Goal: Information Seeking & Learning: Find specific page/section

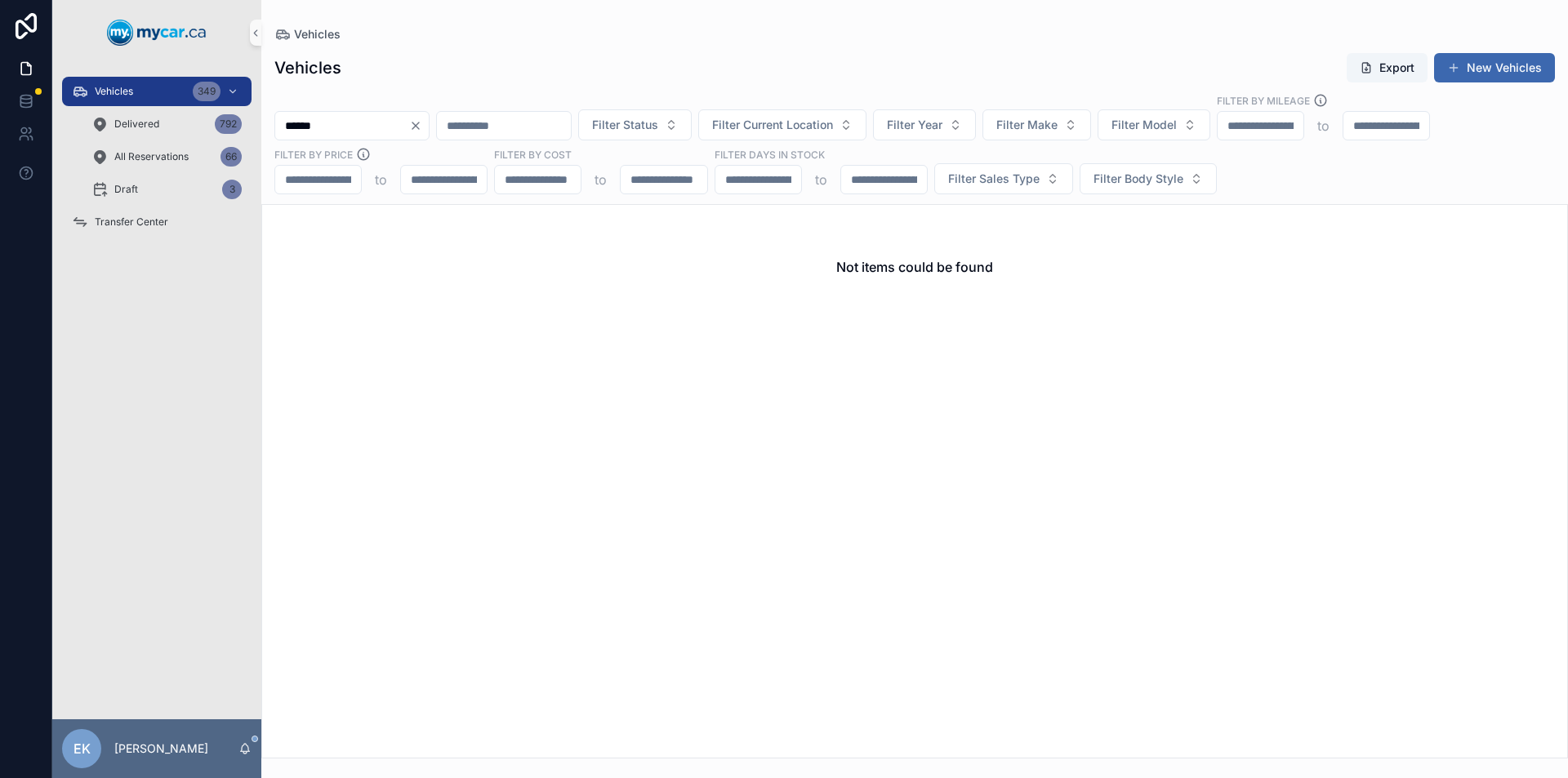
click at [338, 124] on input "******" at bounding box center [342, 125] width 134 height 23
type input "*"
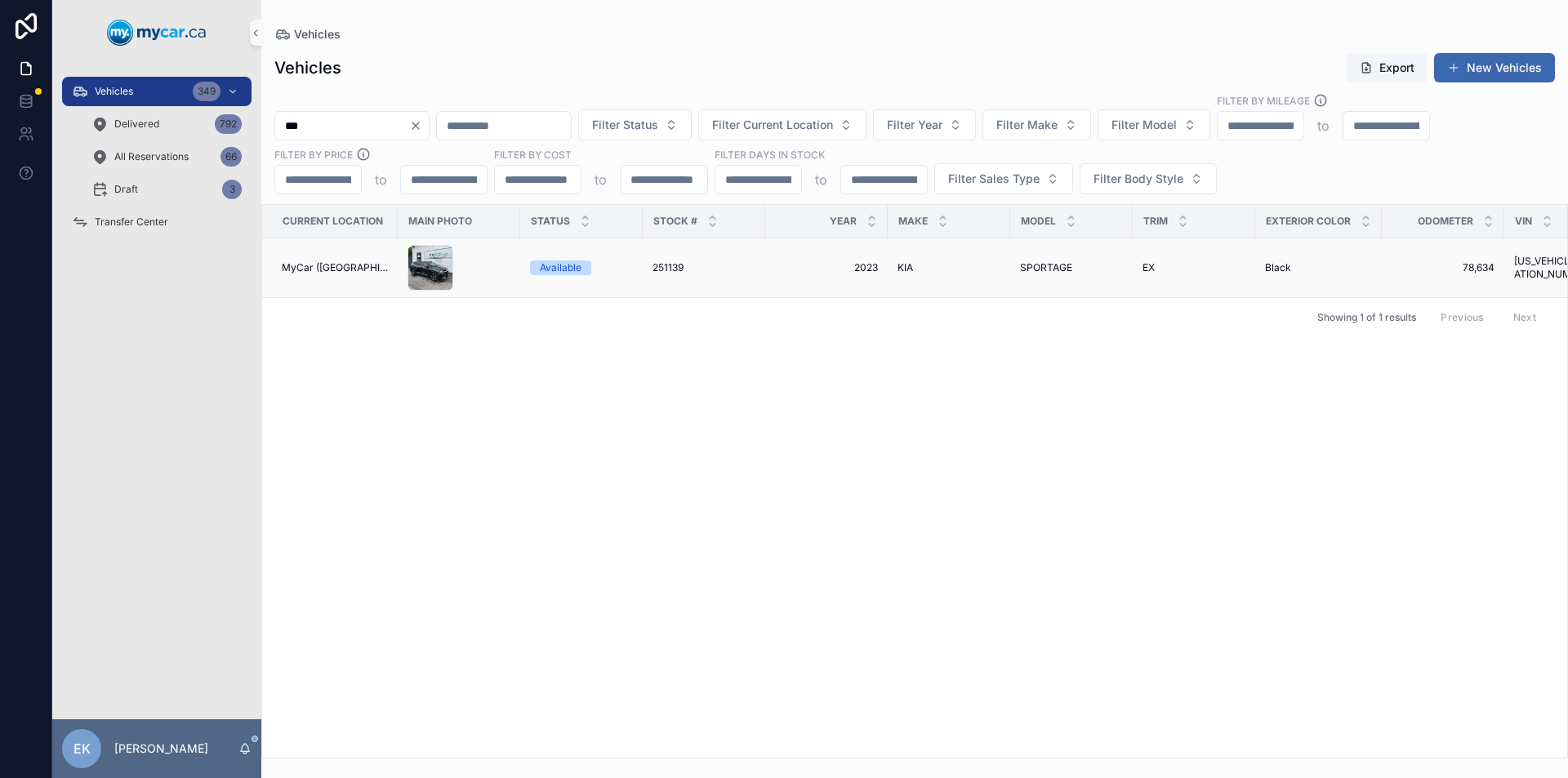
type input "***"
click at [672, 265] on span "251139" at bounding box center [668, 268] width 31 height 13
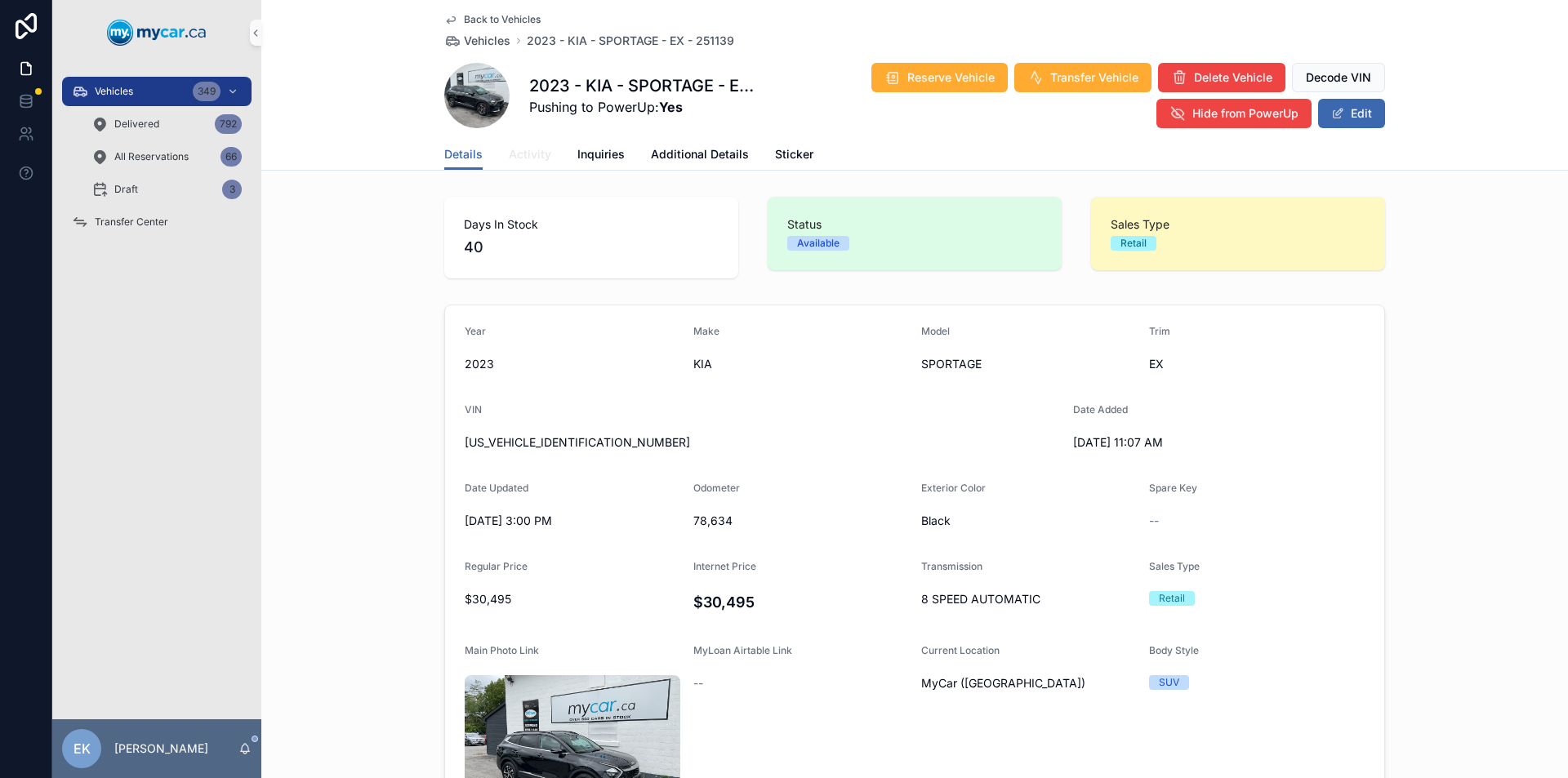
click at [512, 147] on span "Activity" at bounding box center [530, 155] width 42 height 17
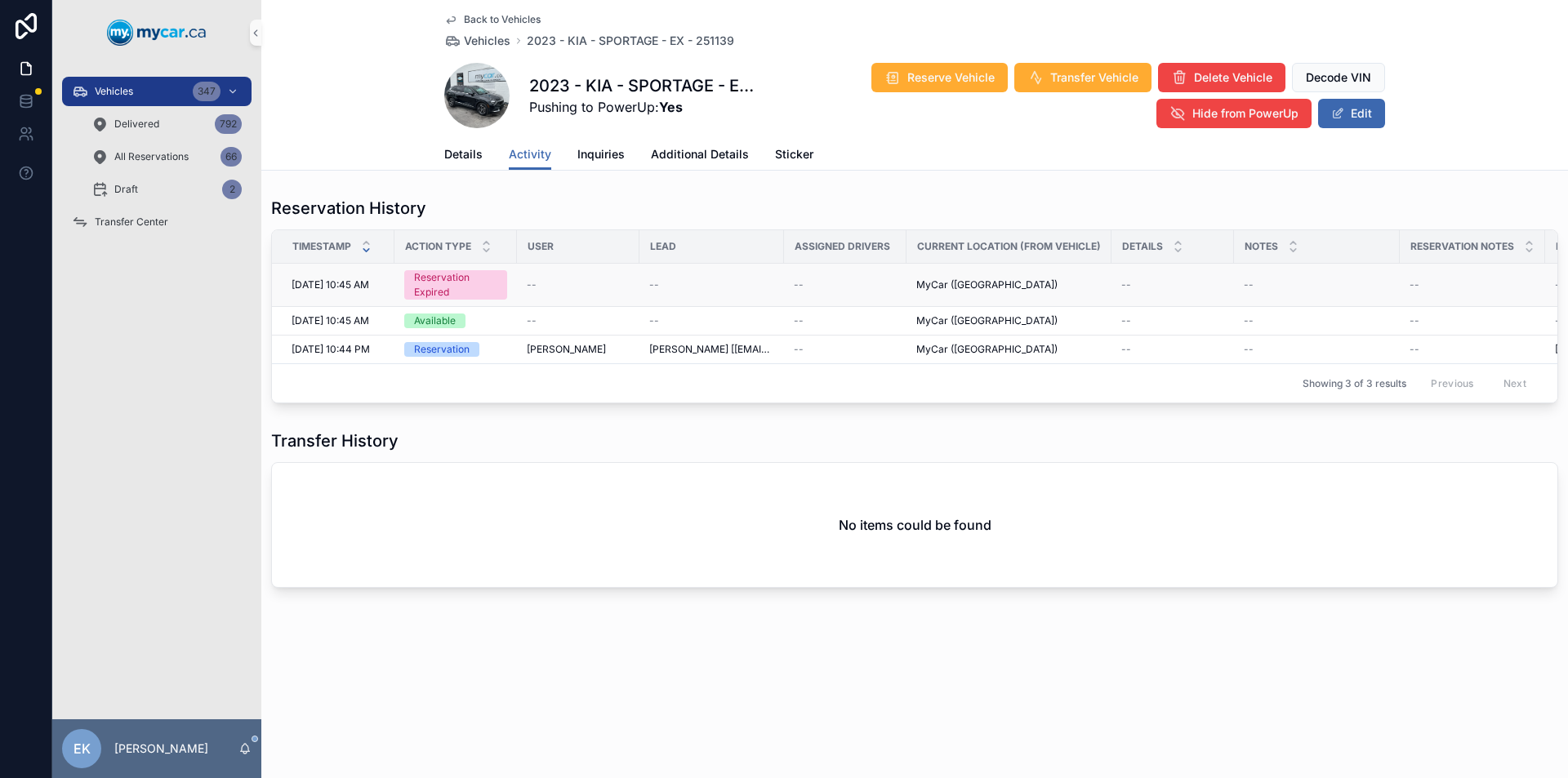
drag, startPoint x: 343, startPoint y: 287, endPoint x: 457, endPoint y: 284, distance: 114.0
click at [457, 284] on div "Reservation Expired" at bounding box center [456, 285] width 83 height 29
click at [607, 280] on div "--" at bounding box center [578, 284] width 103 height 13
click at [434, 154] on div "Details Activity Inquiries Additional Details Sticker" at bounding box center [915, 155] width 1287 height 31
click at [457, 155] on span "Details" at bounding box center [464, 155] width 39 height 17
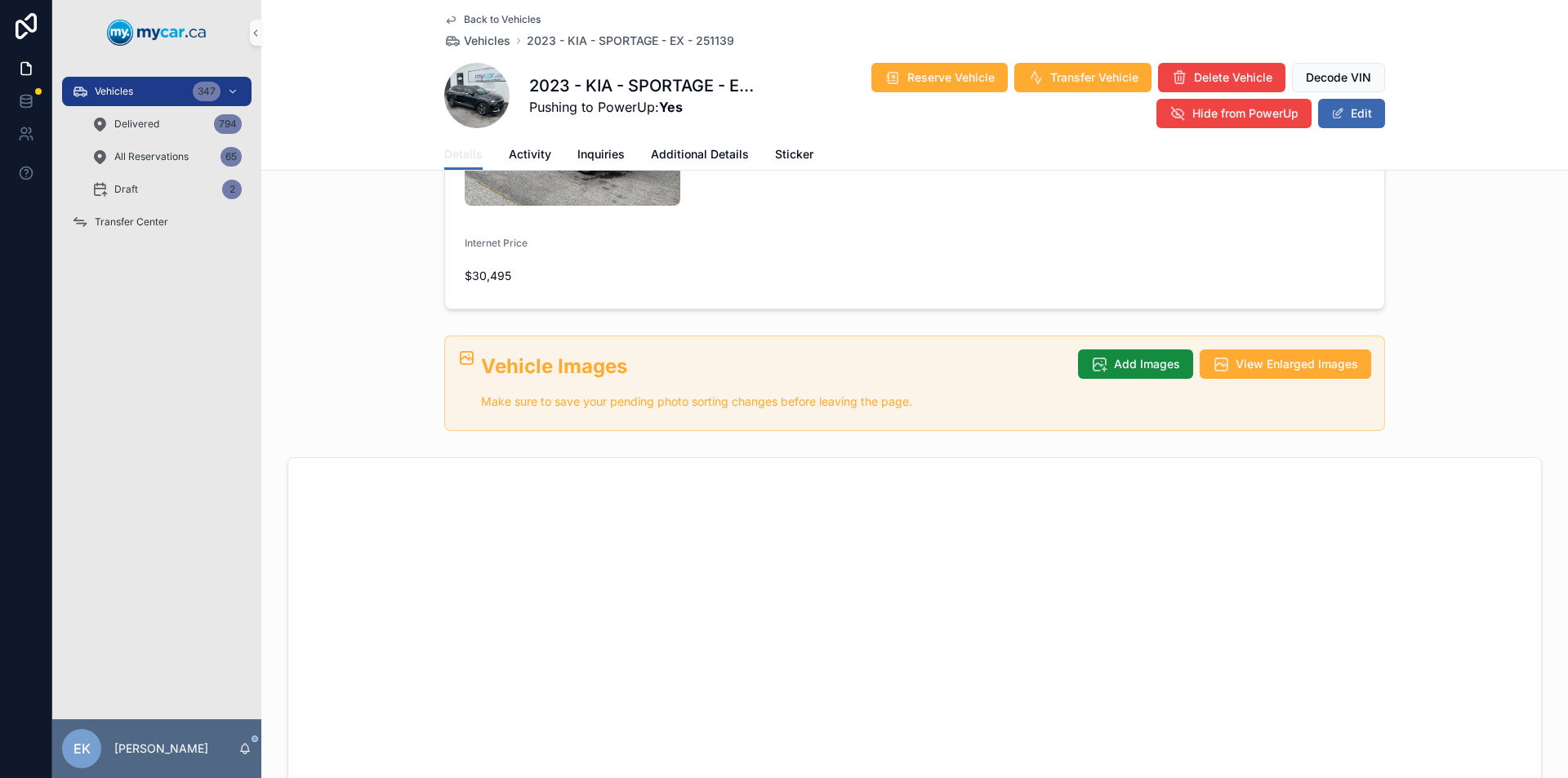
scroll to position [315, 0]
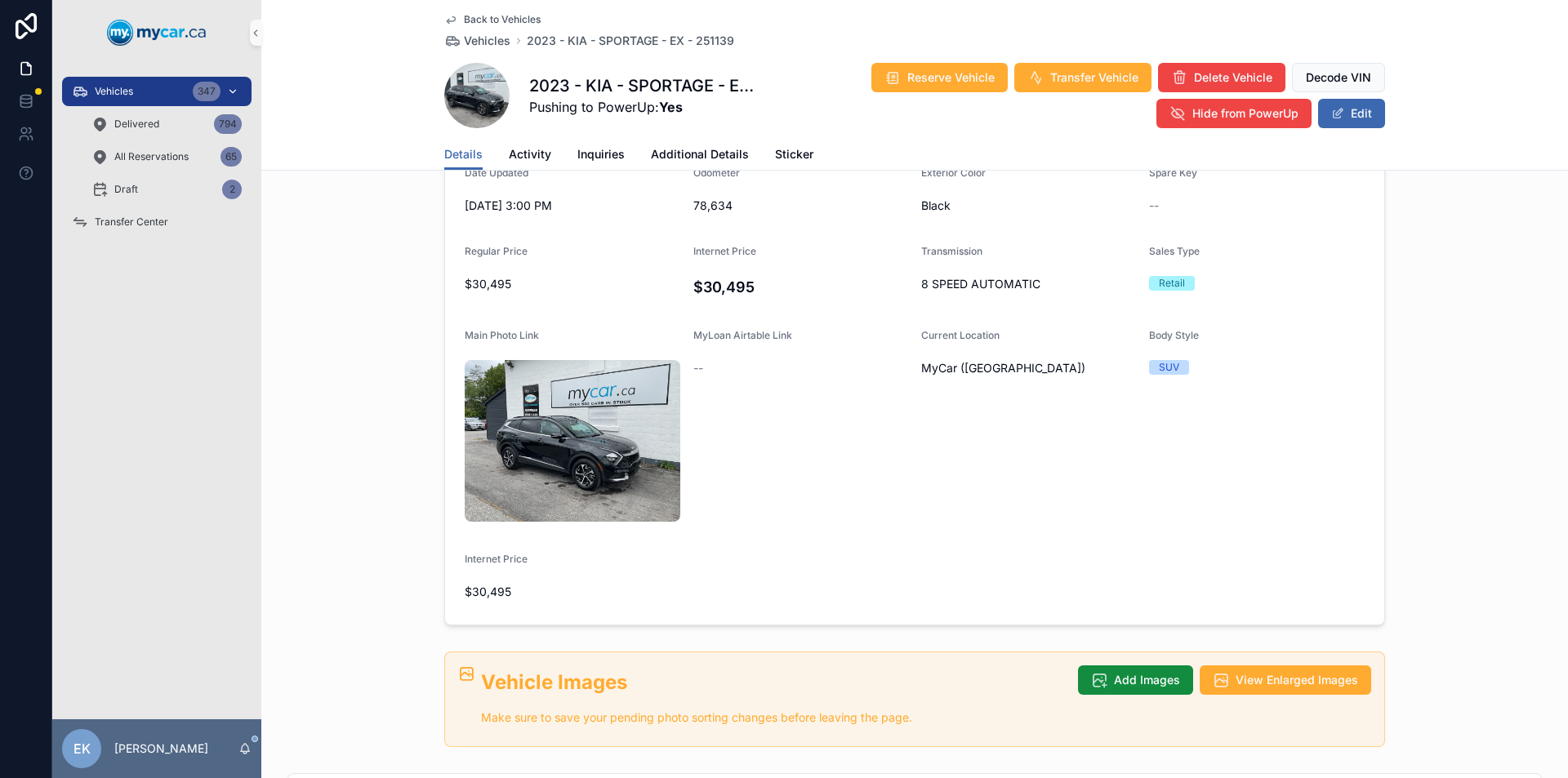
click at [180, 87] on div "Vehicles 347" at bounding box center [157, 91] width 170 height 26
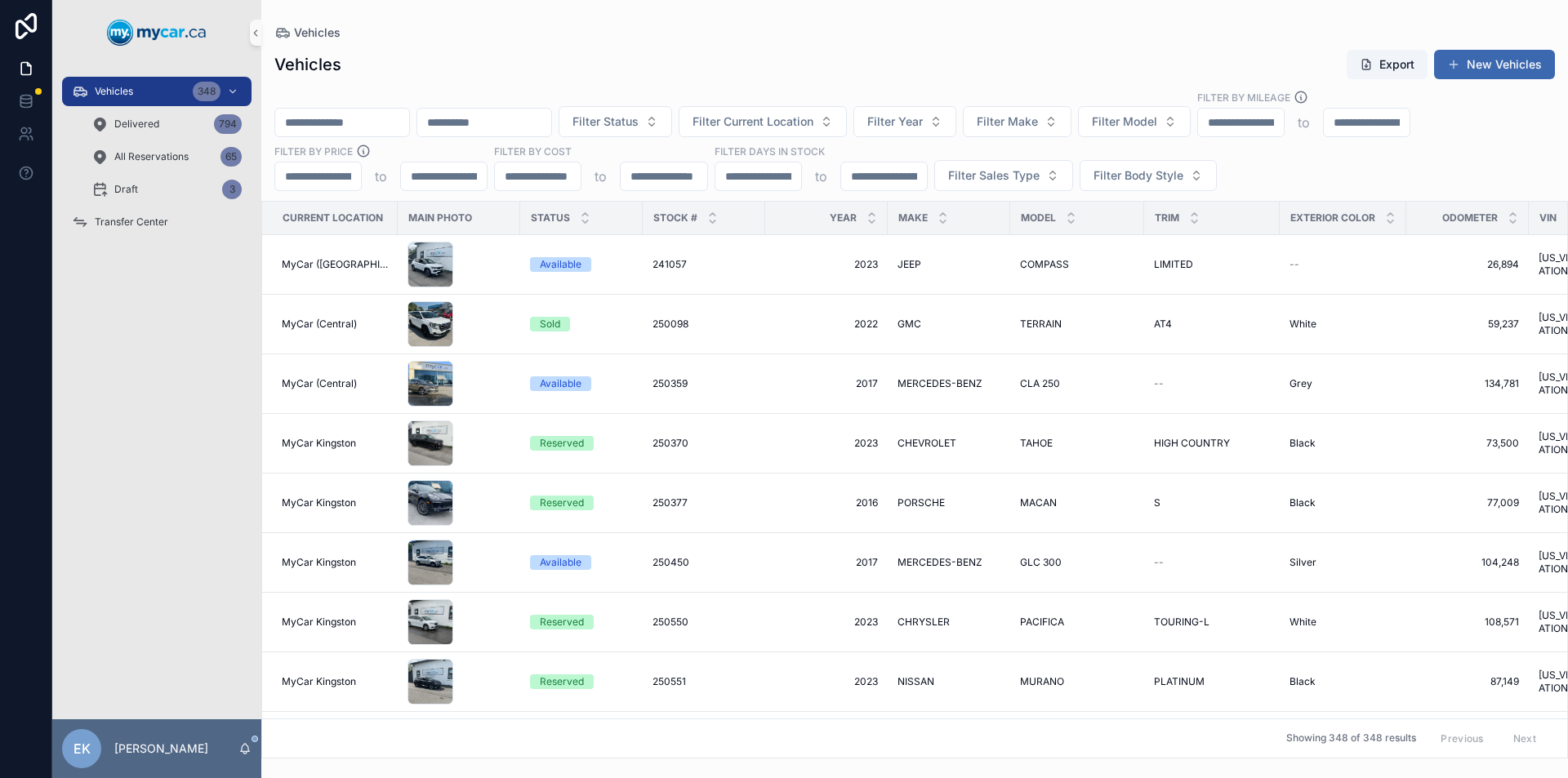
click at [332, 128] on input "scrollable content" at bounding box center [342, 122] width 134 height 23
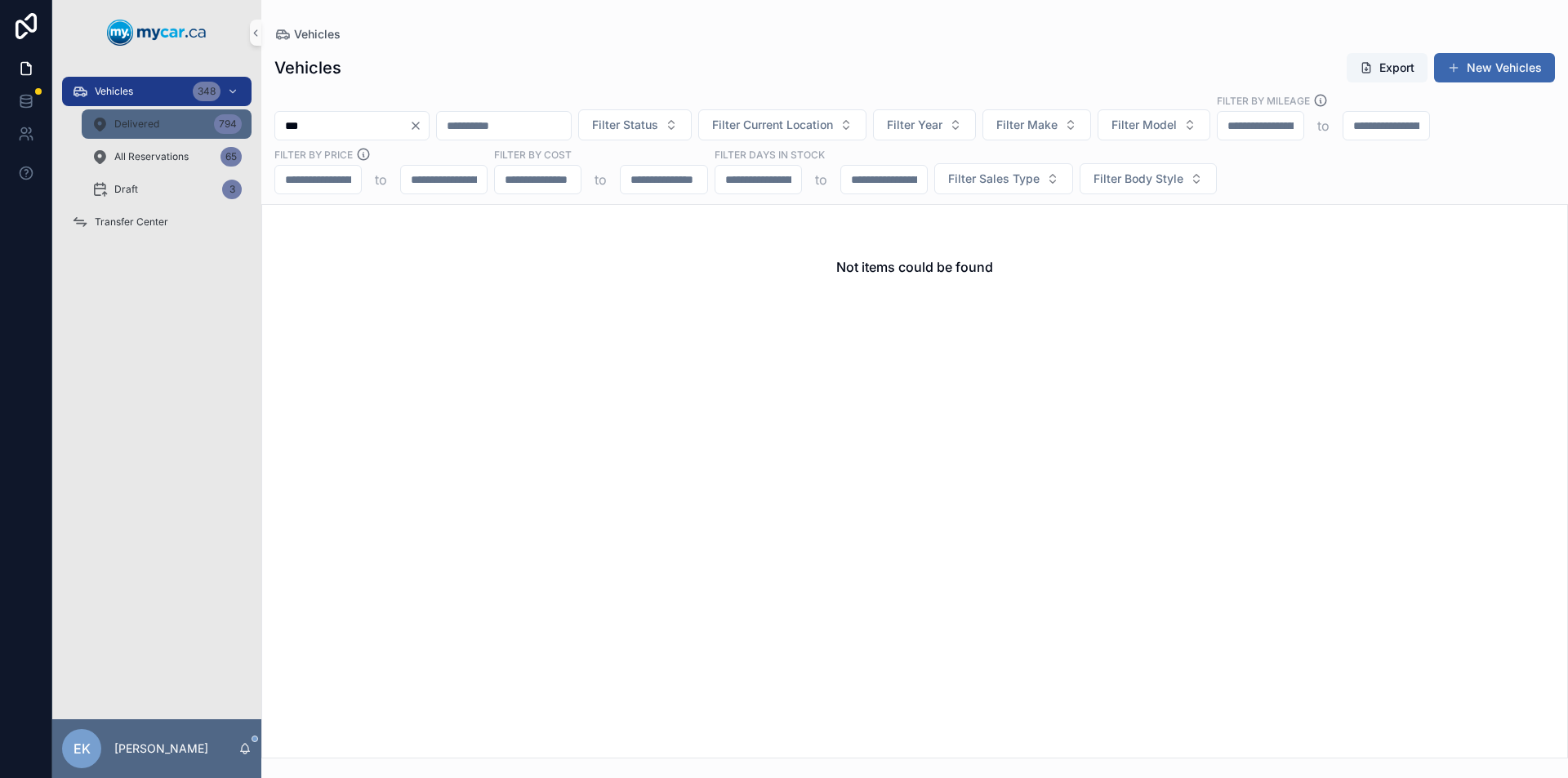
type input "***"
click at [175, 126] on div "Delivered 794" at bounding box center [166, 124] width 150 height 26
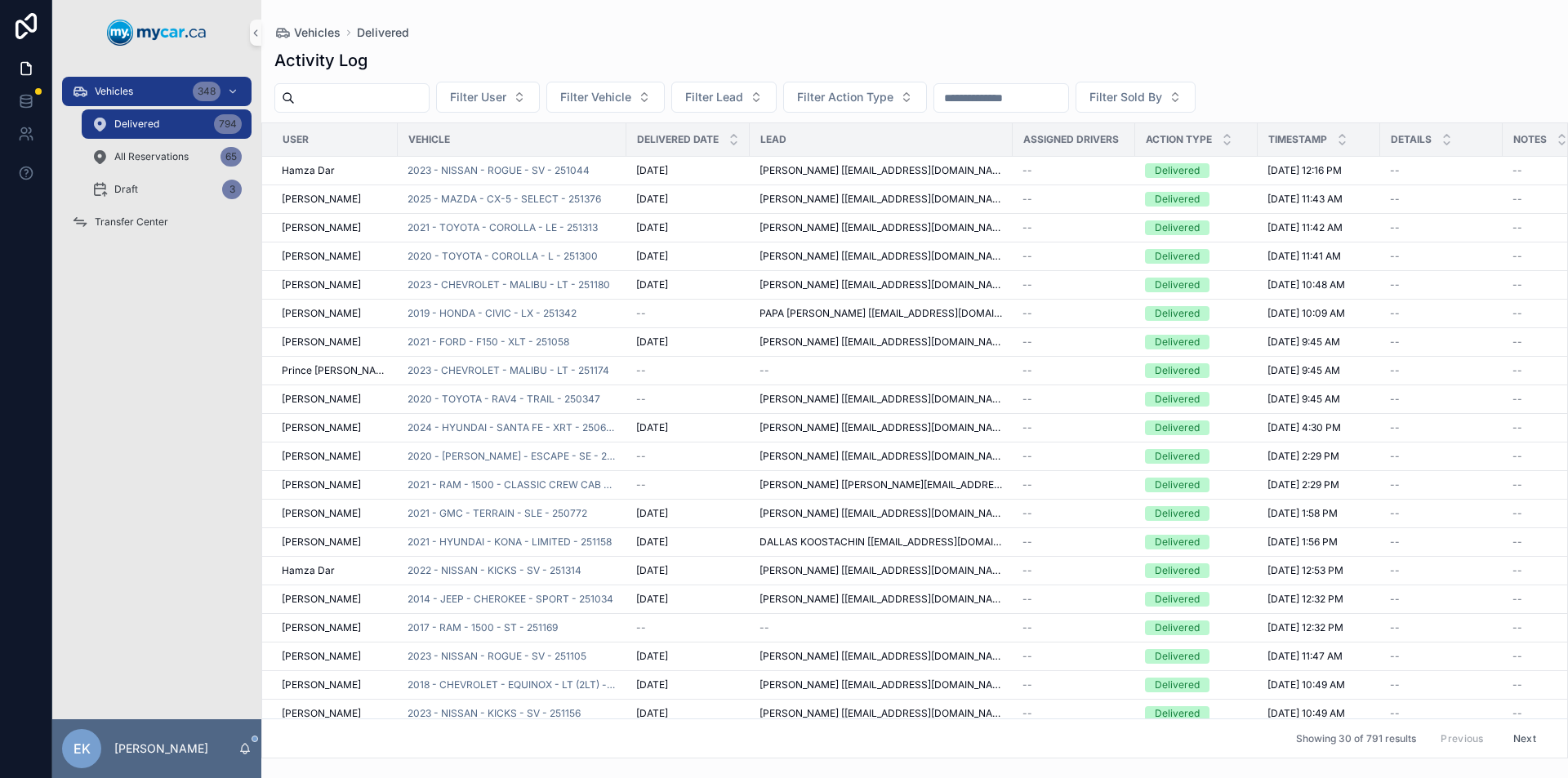
click at [1003, 94] on input "scrollable content" at bounding box center [1001, 98] width 134 height 23
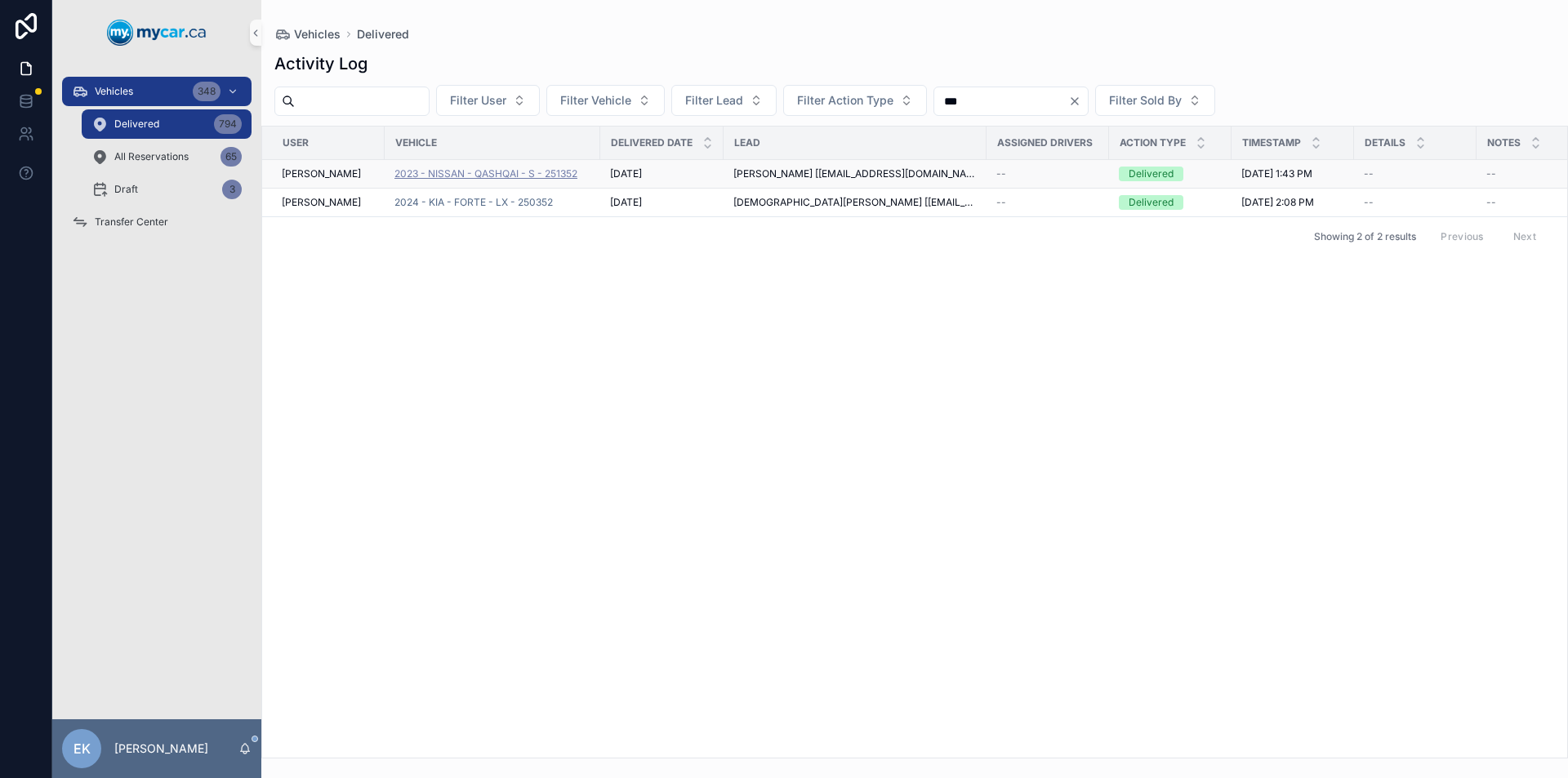
type input "***"
click at [507, 174] on span "2023 - NISSAN - QASHQAI - S - 251352" at bounding box center [485, 174] width 183 height 13
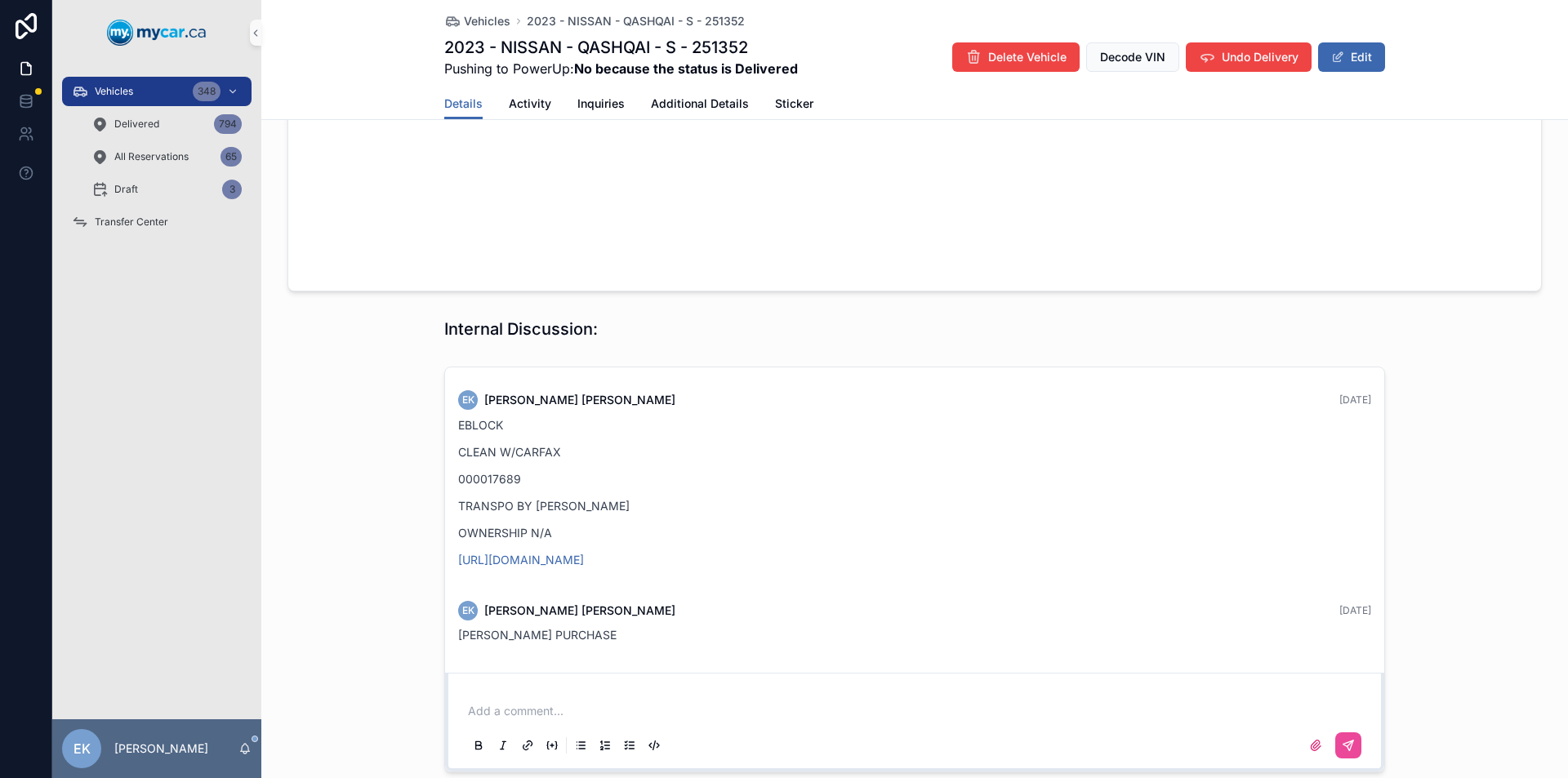
scroll to position [1715, 0]
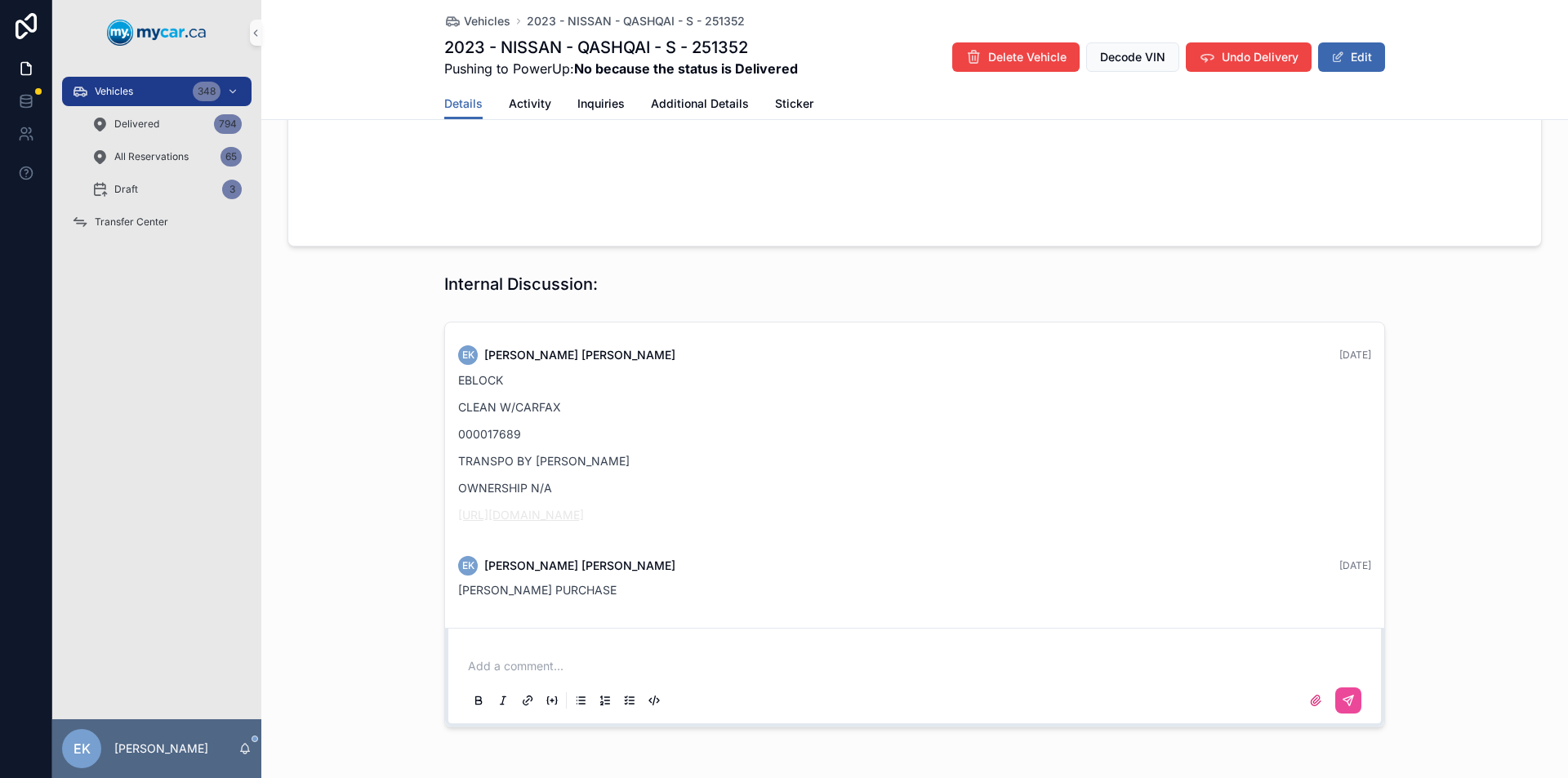
click at [517, 517] on link "[URL][DOMAIN_NAME]" at bounding box center [521, 515] width 126 height 14
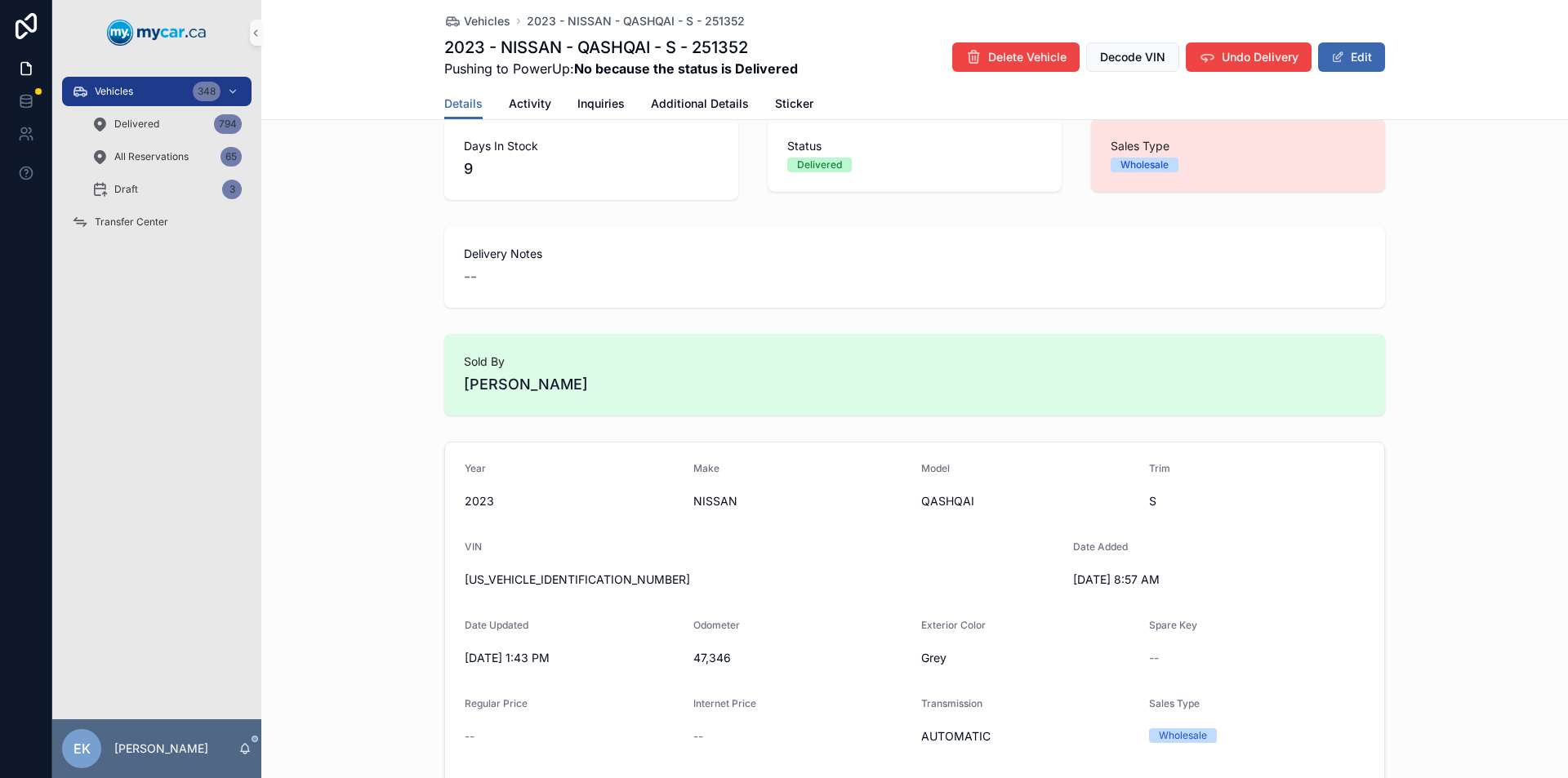
scroll to position [0, 0]
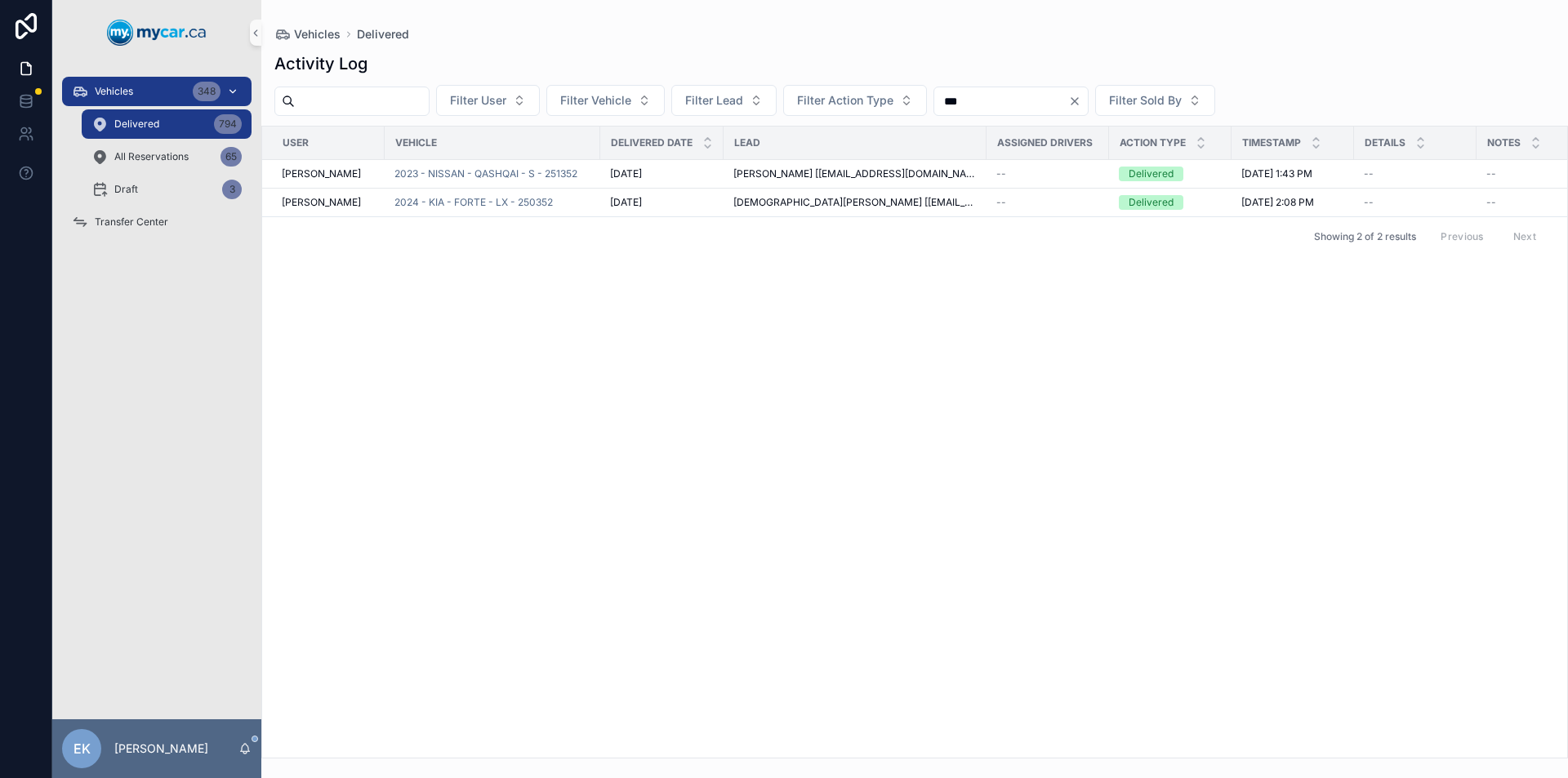
click at [169, 87] on div "Vehicles 348" at bounding box center [157, 91] width 170 height 26
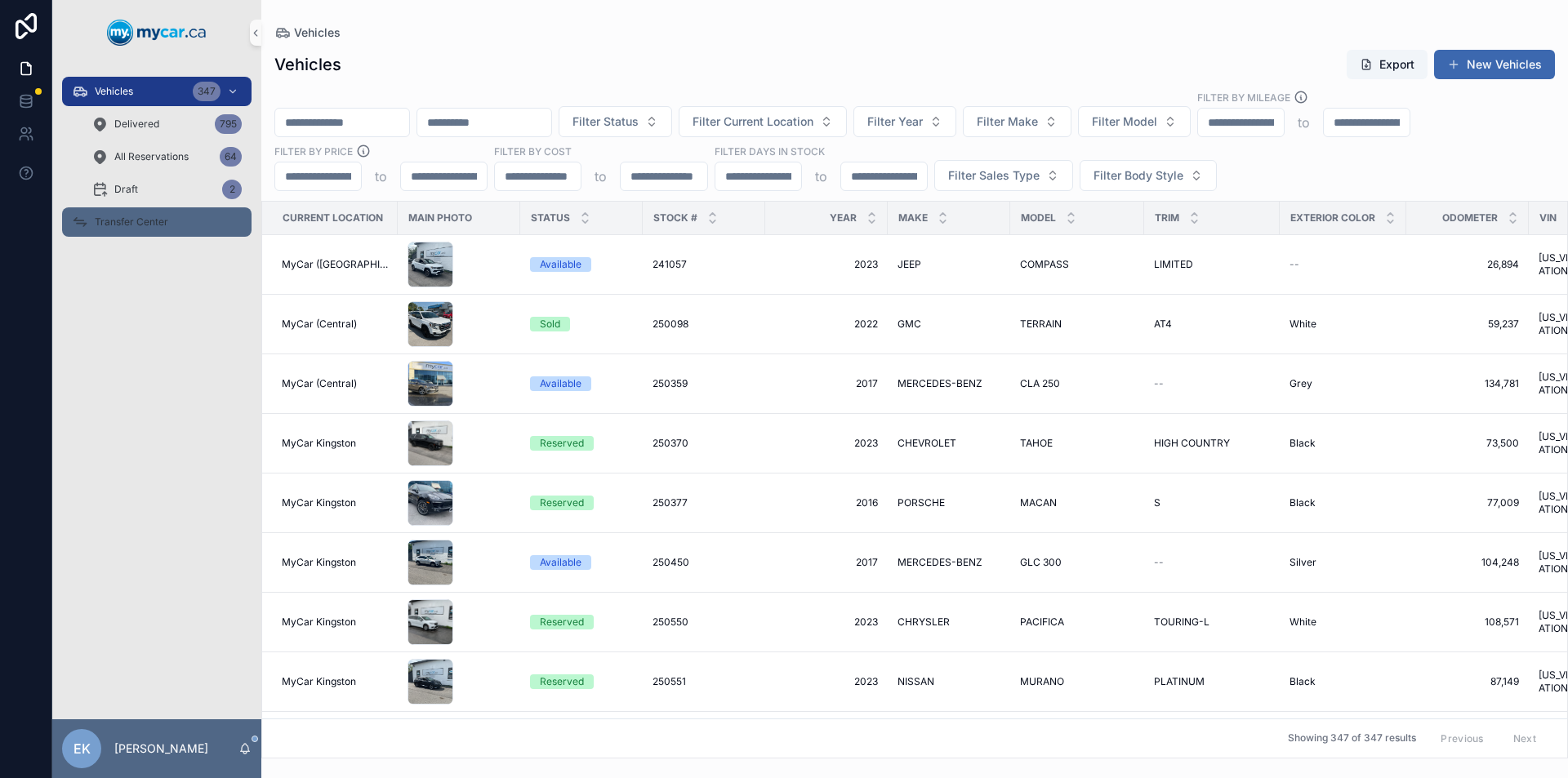
click at [139, 223] on span "Transfer Center" at bounding box center [132, 222] width 74 height 13
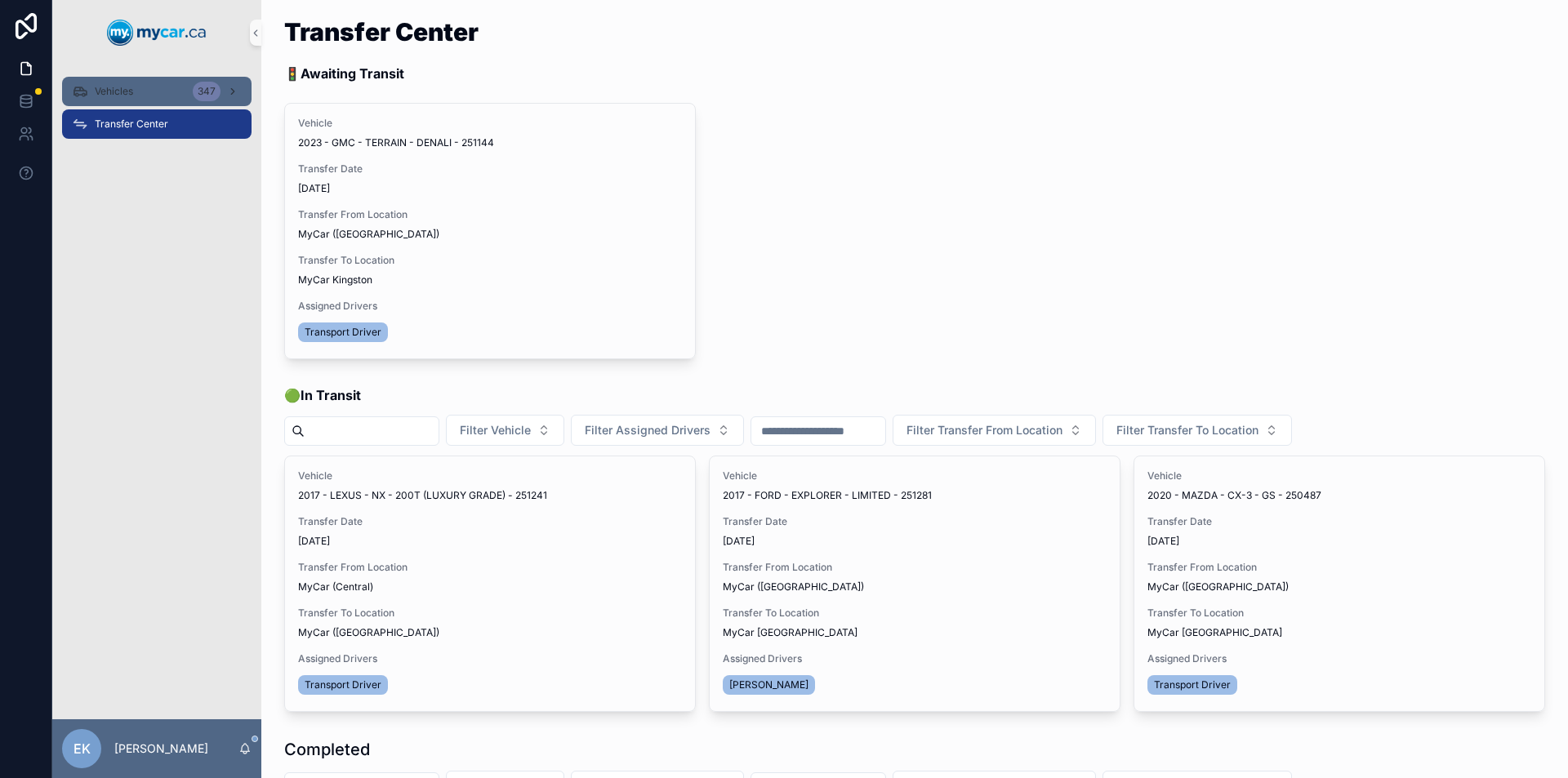
click at [131, 88] on span "Vehicles" at bounding box center [114, 91] width 39 height 13
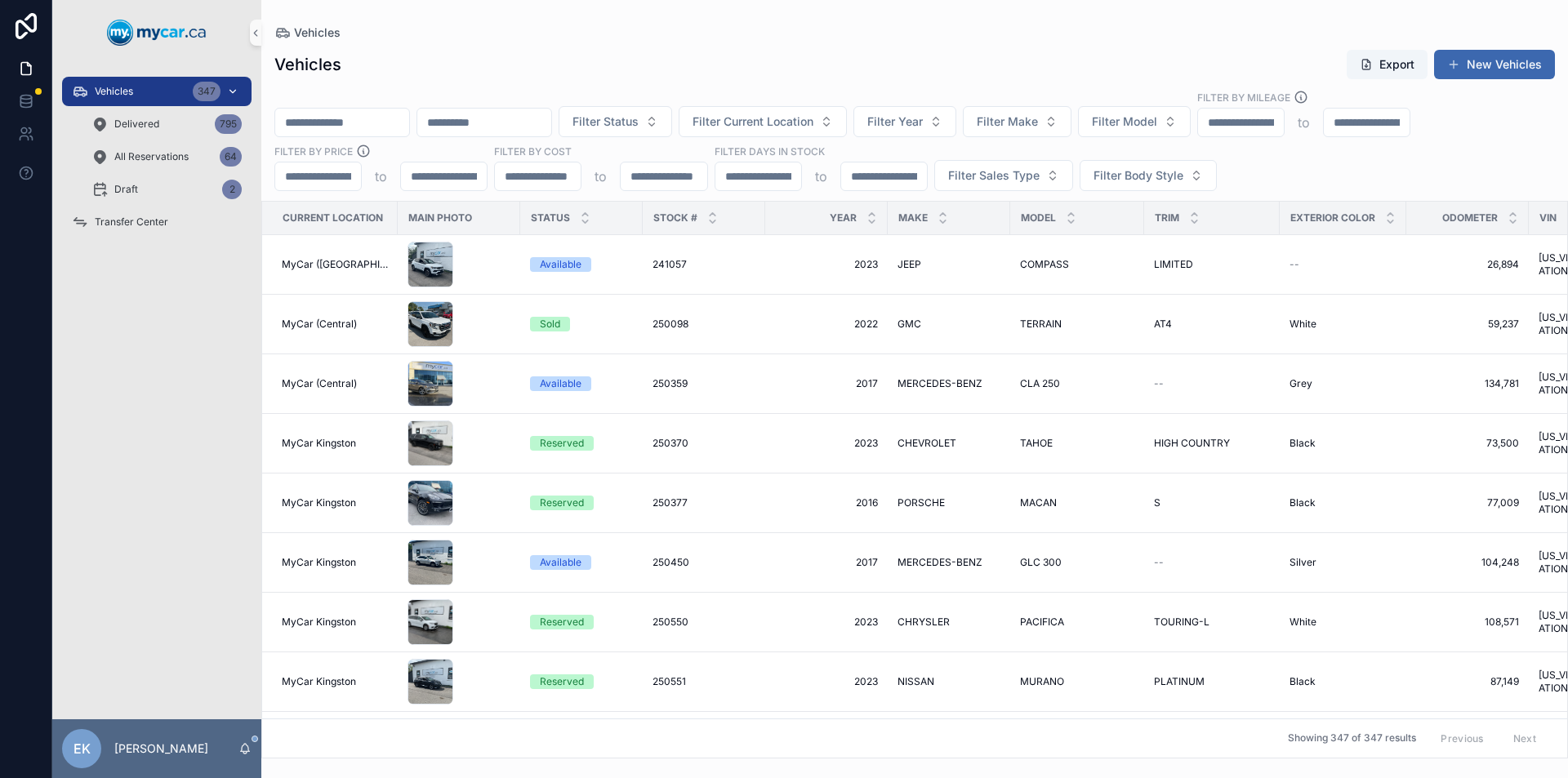
click at [1038, 117] on span "Filter Make" at bounding box center [1007, 122] width 62 height 17
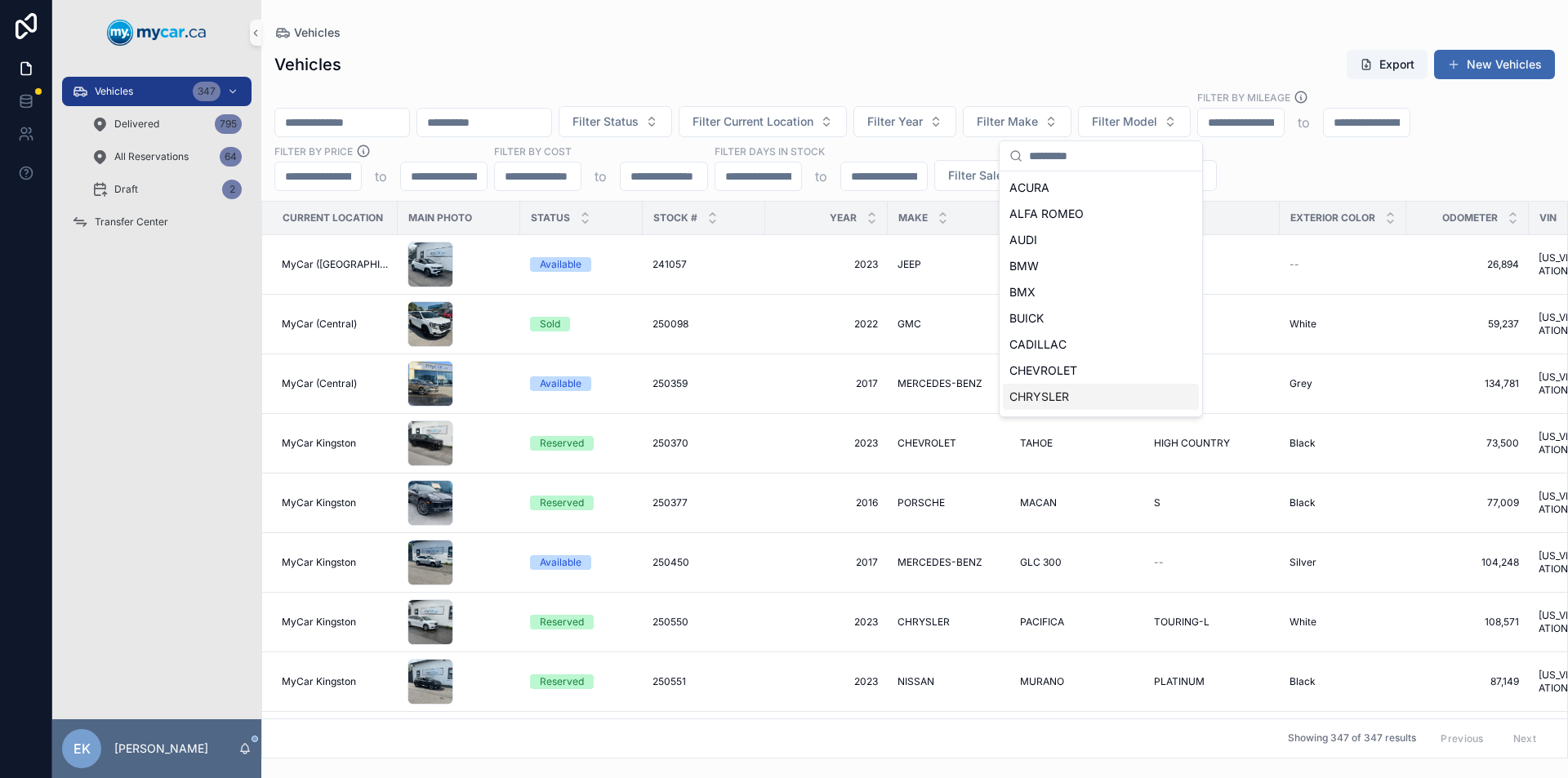
click at [1059, 397] on span "CHRYSLER" at bounding box center [1039, 397] width 60 height 17
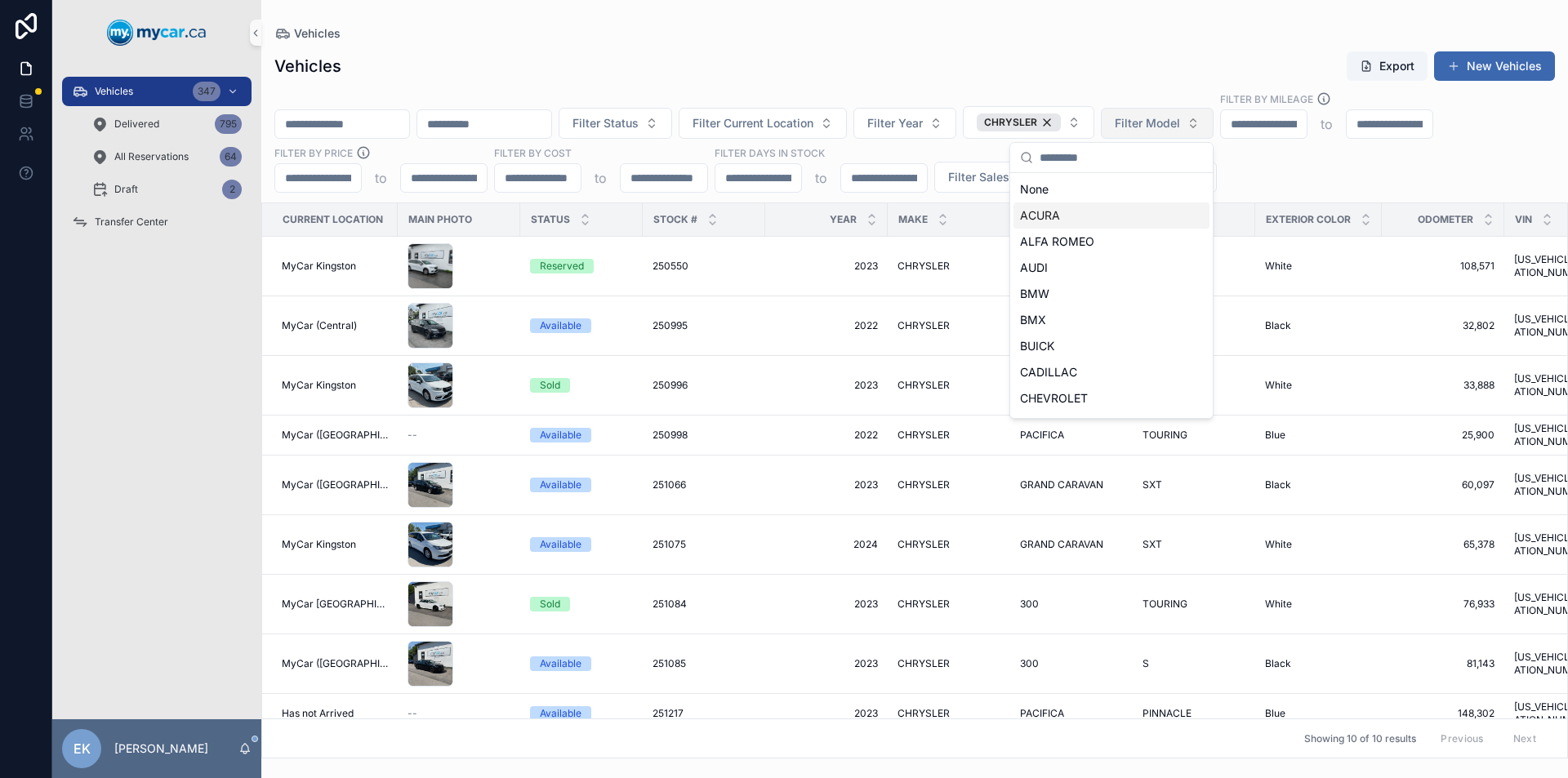
click at [1180, 123] on span "Filter Model" at bounding box center [1147, 123] width 65 height 17
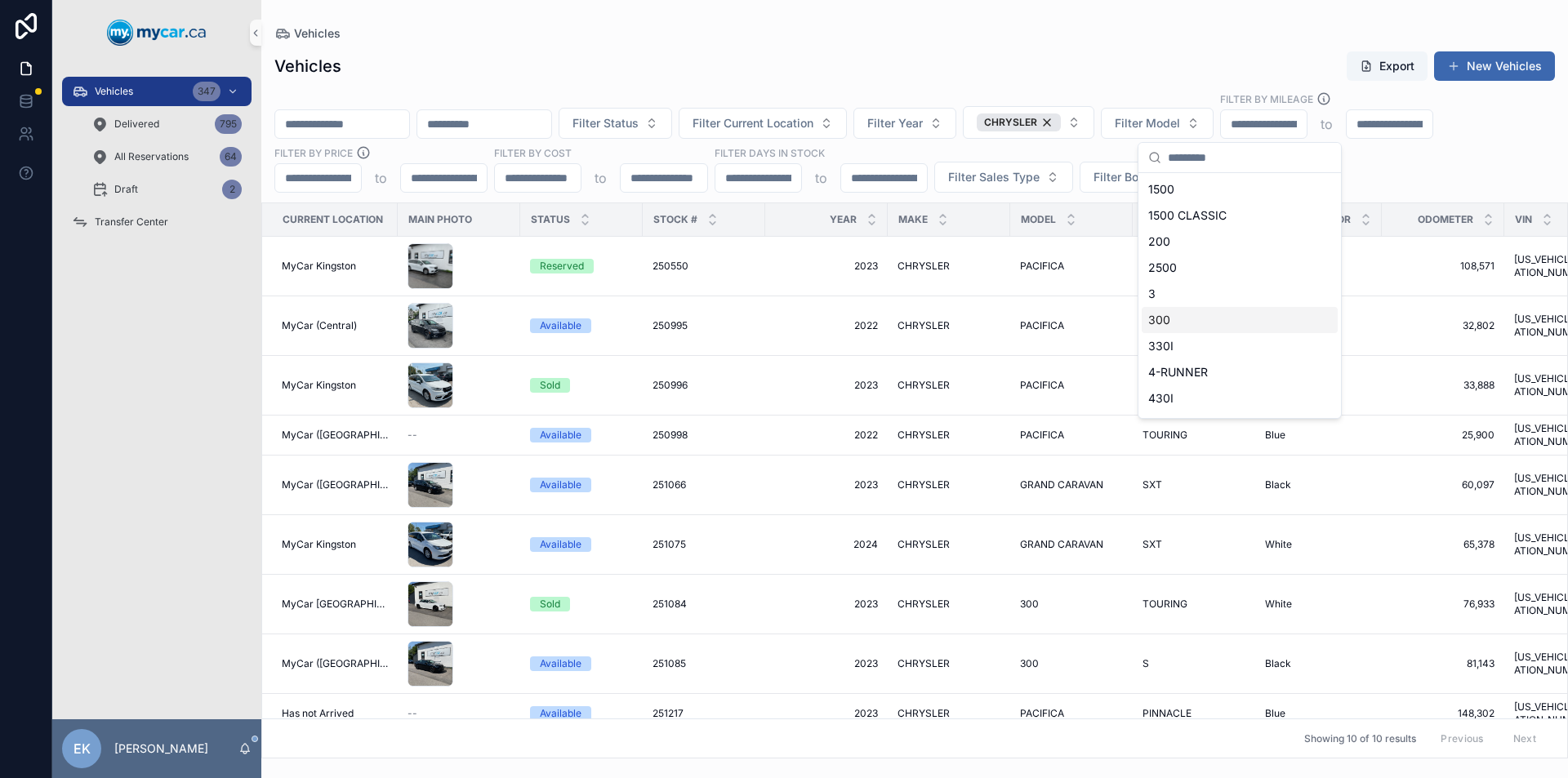
click at [1173, 315] on div "300" at bounding box center [1239, 320] width 196 height 26
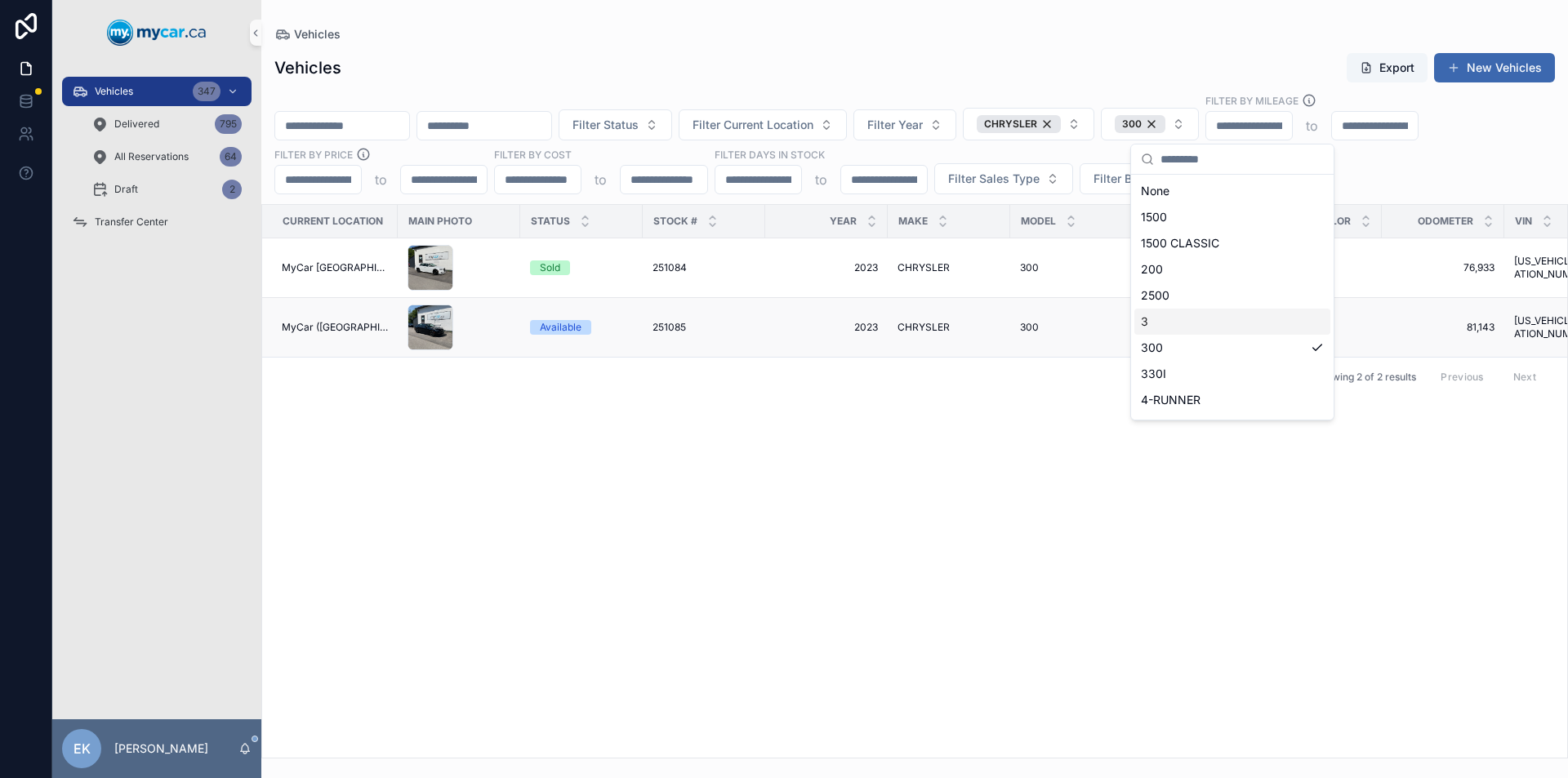
click at [669, 329] on span "251085" at bounding box center [669, 328] width 33 height 13
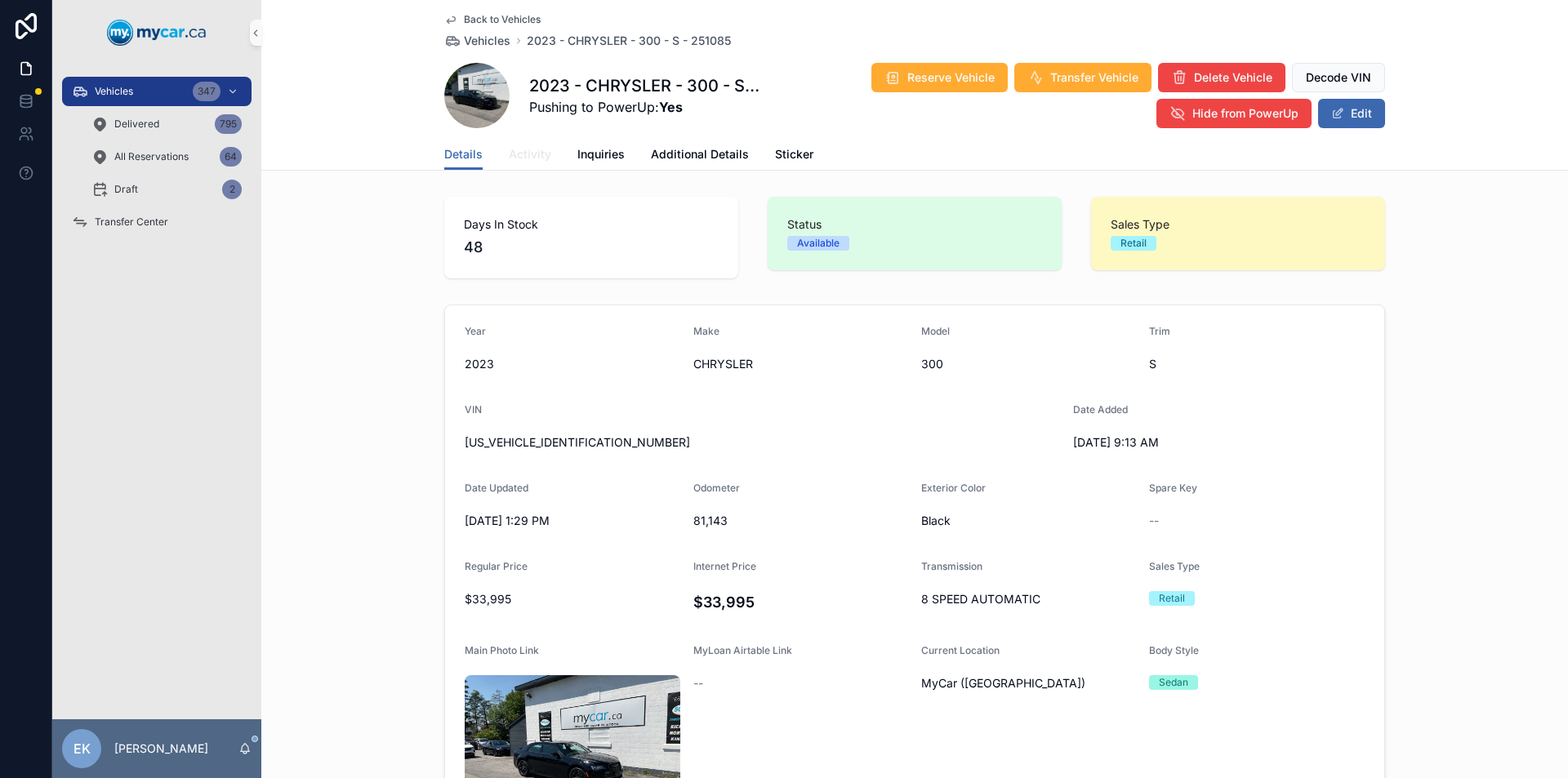
click at [525, 161] on span "Activity" at bounding box center [530, 155] width 42 height 17
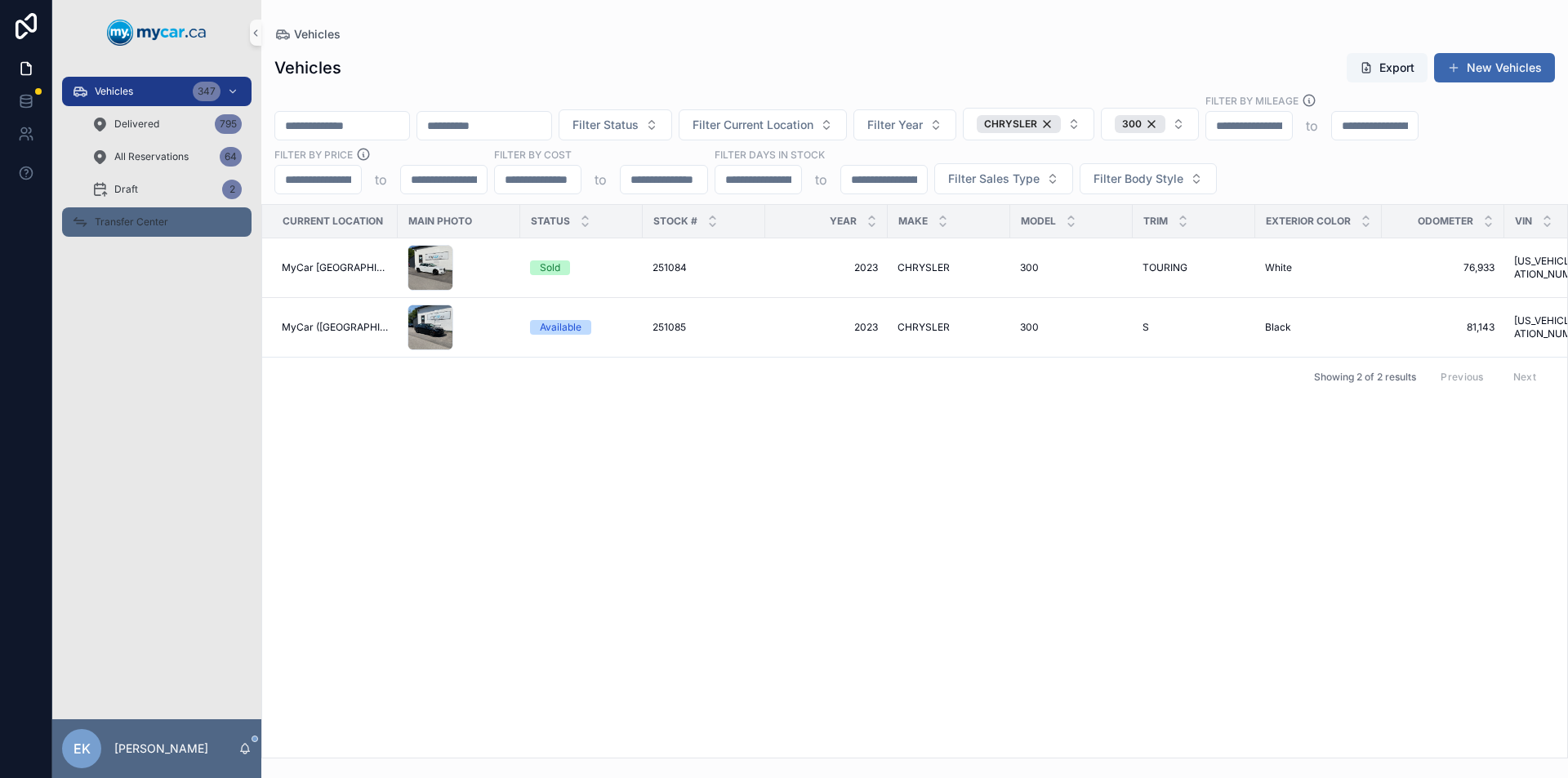
click at [110, 217] on span "Transfer Center" at bounding box center [132, 222] width 74 height 13
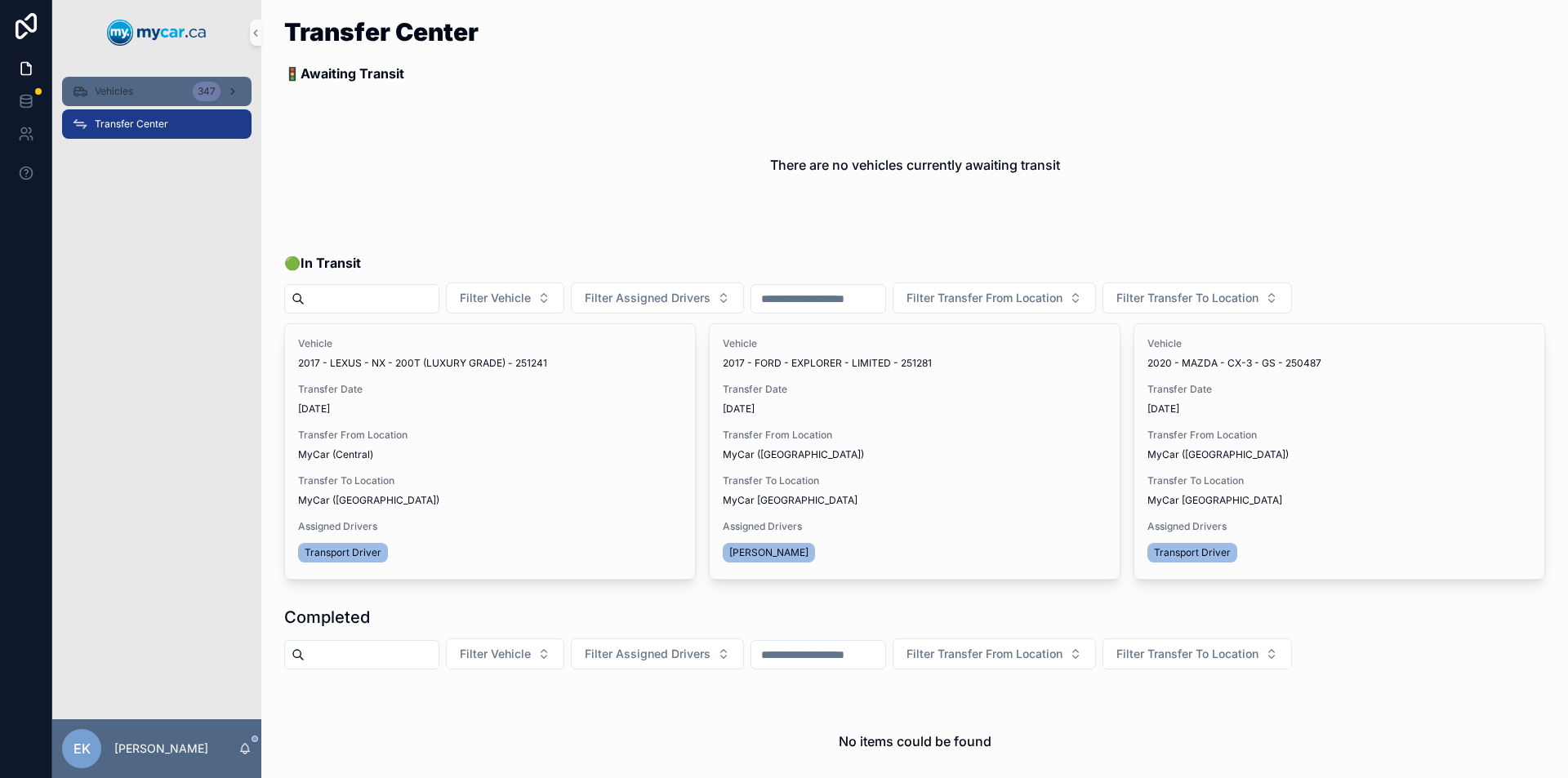
click at [113, 95] on span "Vehicles" at bounding box center [114, 91] width 39 height 13
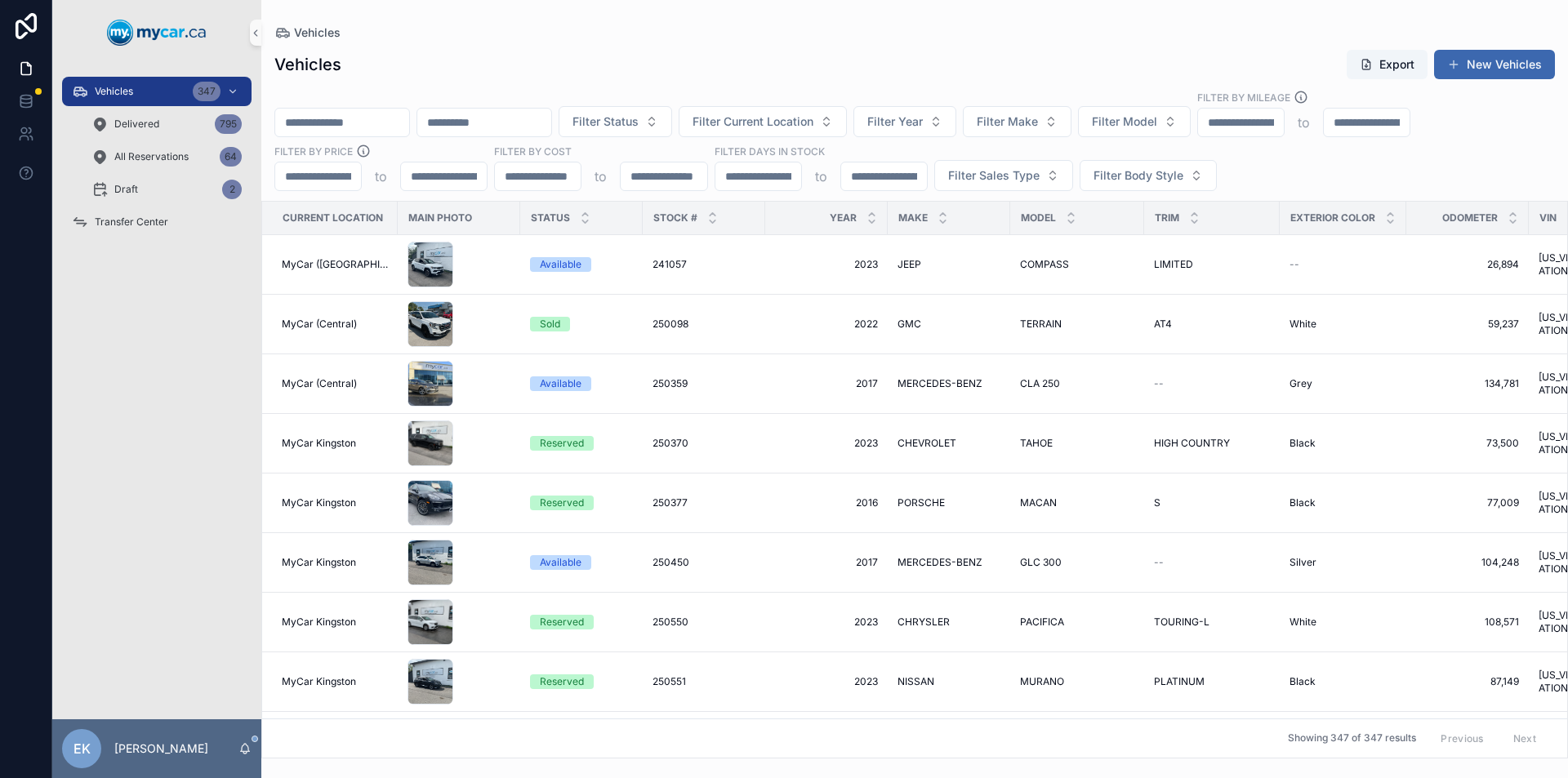
click at [1077, 53] on div "Vehicles Export New Vehicles" at bounding box center [914, 64] width 1281 height 31
